Goal: Information Seeking & Learning: Learn about a topic

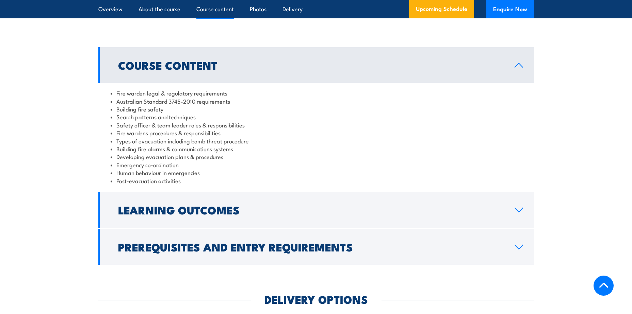
scroll to position [612, 0]
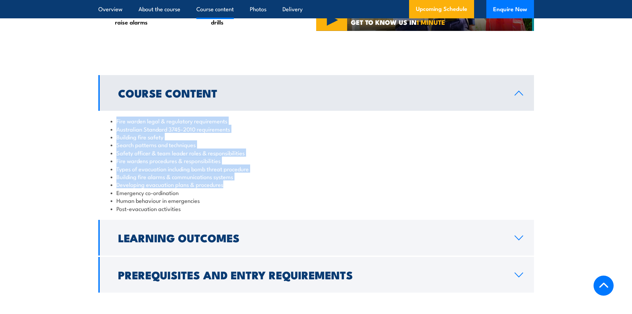
drag, startPoint x: 215, startPoint y: 133, endPoint x: 250, endPoint y: 193, distance: 69.2
click at [252, 193] on div "Fire warden legal & regulatory requirements Australian Standard 3745-2010 requi…" at bounding box center [315, 165] width 435 height 108
drag, startPoint x: 250, startPoint y: 193, endPoint x: 177, endPoint y: 194, distance: 73.5
click at [177, 188] on li "Developing evacuation plans & procedures" at bounding box center [316, 185] width 411 height 8
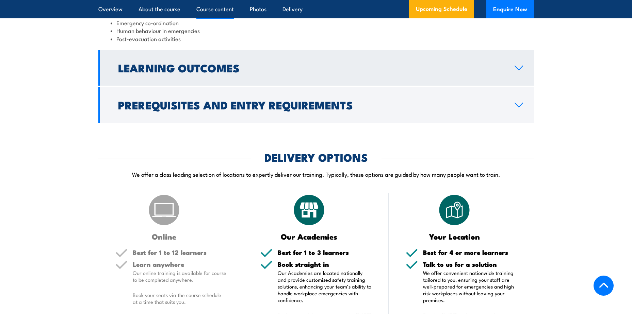
click at [213, 69] on h2 "Learning Outcomes" at bounding box center [310, 68] width 385 height 10
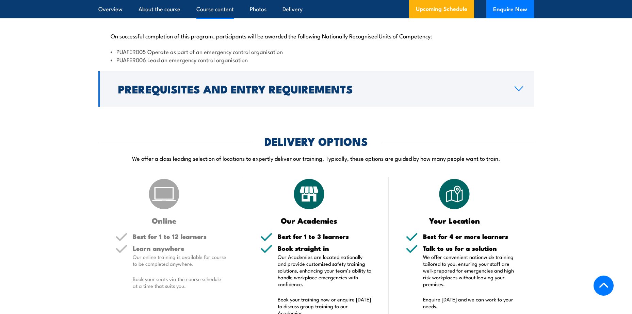
scroll to position [742, 0]
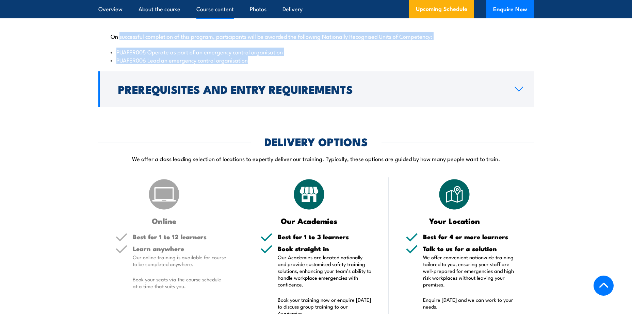
drag, startPoint x: 132, startPoint y: 47, endPoint x: 288, endPoint y: 68, distance: 157.5
click at [288, 68] on div "On successful completion of this program, participants will be awarded the foll…" at bounding box center [315, 44] width 435 height 52
drag, startPoint x: 288, startPoint y: 68, endPoint x: 240, endPoint y: 105, distance: 61.1
click at [240, 94] on h2 "Prerequisites and Entry Requirements" at bounding box center [310, 89] width 385 height 10
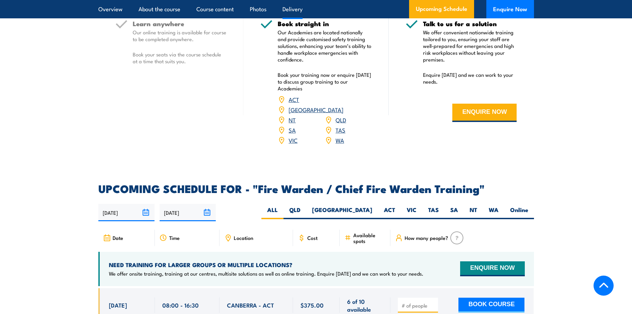
scroll to position [1116, 0]
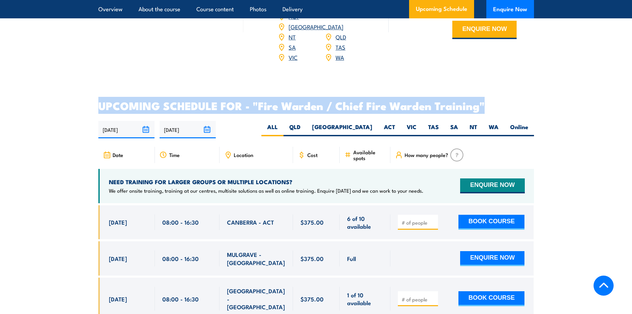
drag, startPoint x: 94, startPoint y: 104, endPoint x: 569, endPoint y: 102, distance: 475.8
drag, startPoint x: 569, startPoint y: 102, endPoint x: 460, endPoint y: 104, distance: 109.9
click at [460, 104] on h2 "UPCOMING SCHEDULE FOR - "Fire Warden / Chief Fire Warden Training"" at bounding box center [315, 106] width 435 height 10
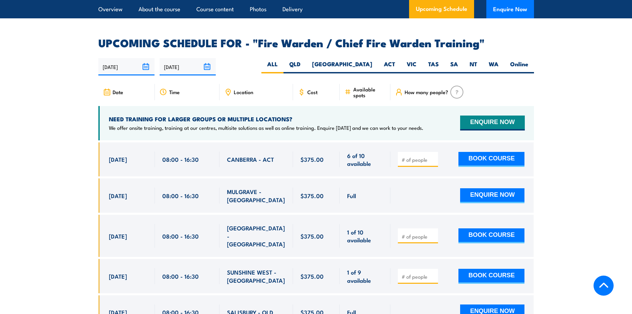
scroll to position [1184, 0]
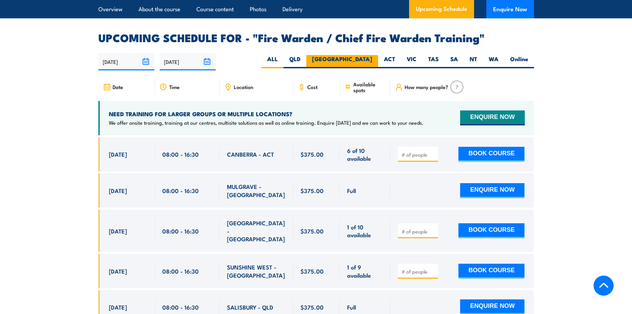
click at [357, 56] on label "[GEOGRAPHIC_DATA]" at bounding box center [342, 61] width 72 height 13
click at [372, 56] on input "[GEOGRAPHIC_DATA]" at bounding box center [374, 57] width 4 height 4
radio input "true"
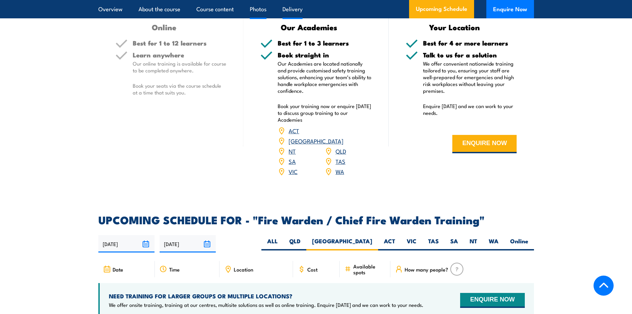
scroll to position [899, 0]
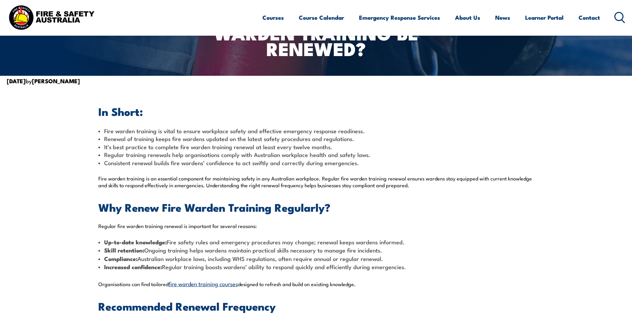
scroll to position [136, 0]
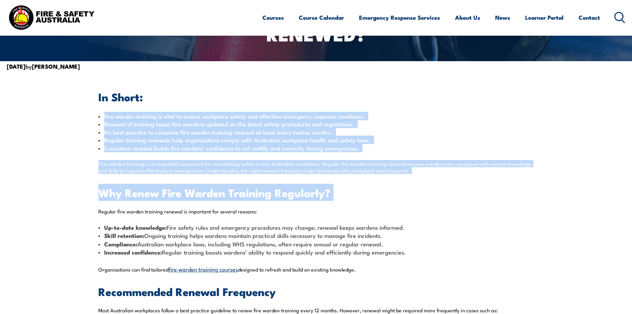
drag, startPoint x: 42, startPoint y: 111, endPoint x: 375, endPoint y: 190, distance: 343.0
click at [375, 190] on section "In Short: Fire warden training is vital to ensure workplace safety and effectiv…" at bounding box center [316, 288] width 632 height 434
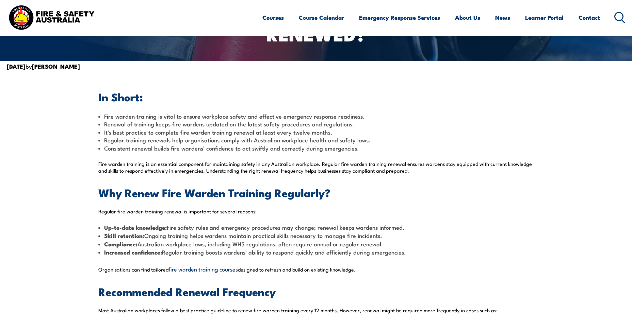
drag, startPoint x: 375, startPoint y: 190, endPoint x: 329, endPoint y: 234, distance: 64.2
click at [329, 234] on span "Ongoing training helps wardens maintain practical skills necessary to manage fi…" at bounding box center [263, 235] width 238 height 9
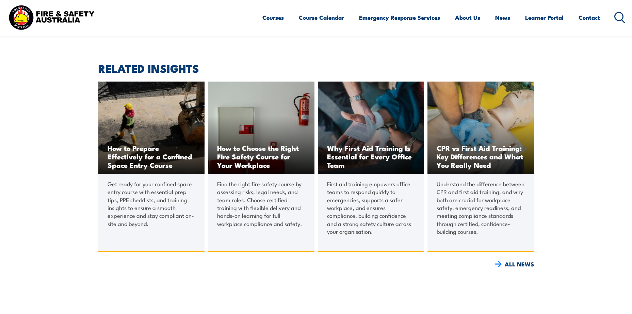
scroll to position [714, 0]
